Goal: Task Accomplishment & Management: Manage account settings

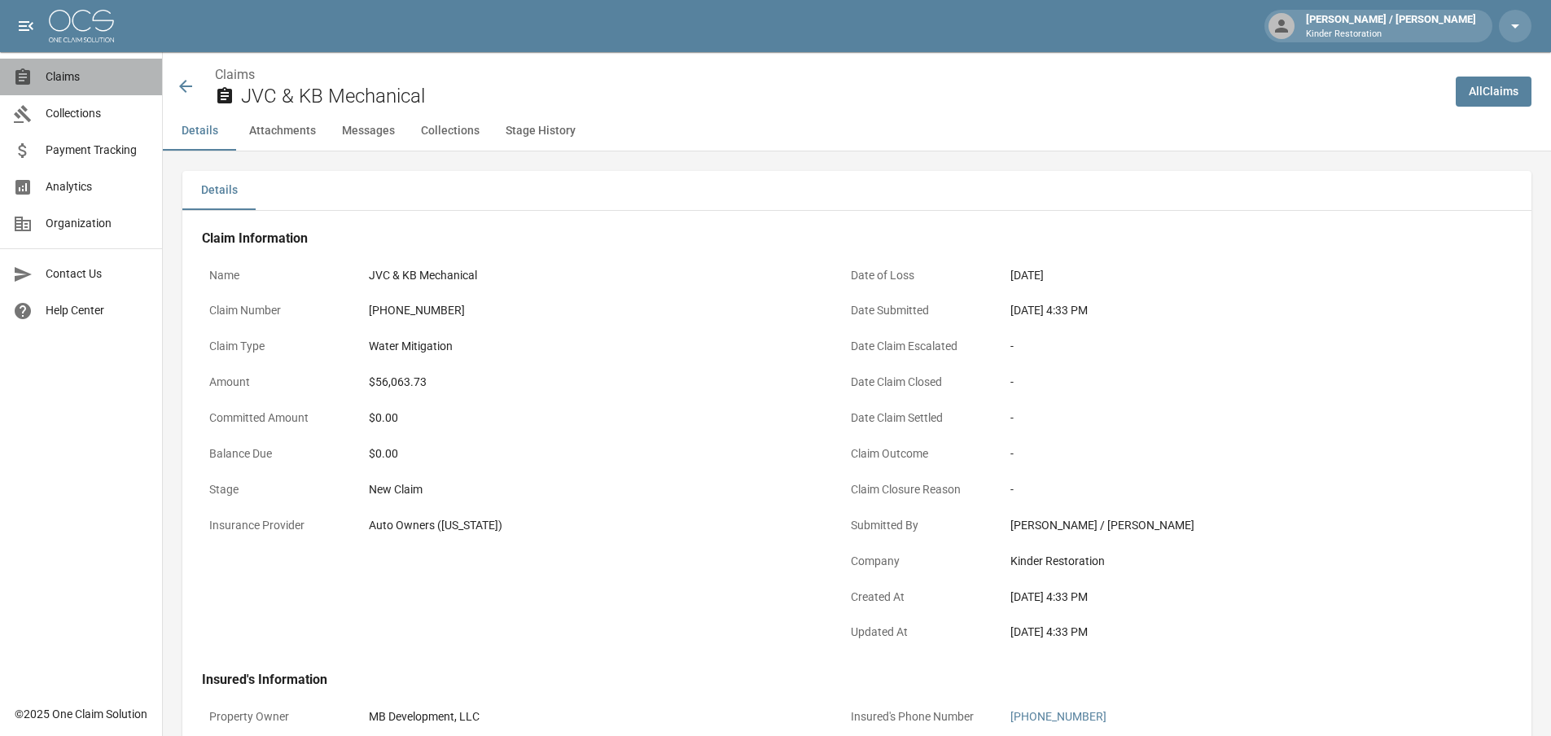
click at [74, 85] on span "Claims" at bounding box center [97, 76] width 103 height 17
